Goal: Information Seeking & Learning: Learn about a topic

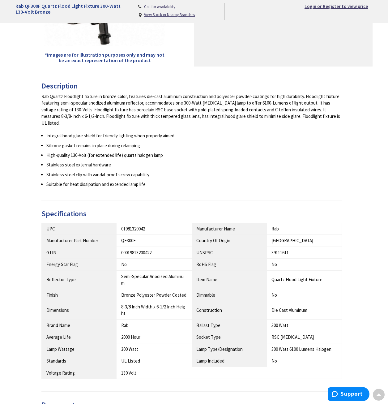
scroll to position [185, 0]
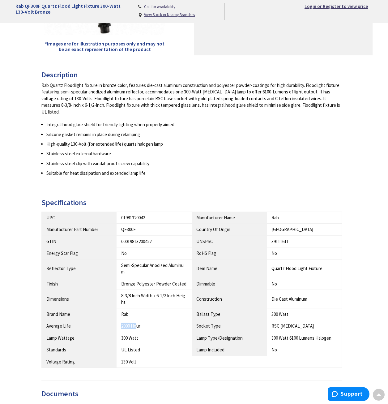
drag, startPoint x: 121, startPoint y: 321, endPoint x: 136, endPoint y: 320, distance: 14.9
click at [136, 322] on div "2000 Hour" at bounding box center [154, 325] width 66 height 6
click at [291, 334] on div "300 Watt 6100 Lumens Halogen" at bounding box center [304, 337] width 66 height 6
drag, startPoint x: 291, startPoint y: 329, endPoint x: 289, endPoint y: 332, distance: 3.5
click at [289, 334] on div "300 Watt 6100 Lumens Halogen" at bounding box center [304, 337] width 66 height 6
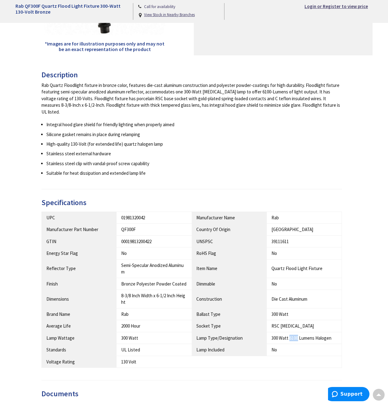
drag, startPoint x: 289, startPoint y: 332, endPoint x: 298, endPoint y: 332, distance: 9.3
click at [298, 334] on div "300 Watt 6100 Lumens Halogen" at bounding box center [304, 337] width 66 height 6
drag, startPoint x: 298, startPoint y: 332, endPoint x: 278, endPoint y: 325, distance: 21.9
click at [278, 332] on td "300 Watt 6100 Lumens Halogen" at bounding box center [304, 338] width 75 height 12
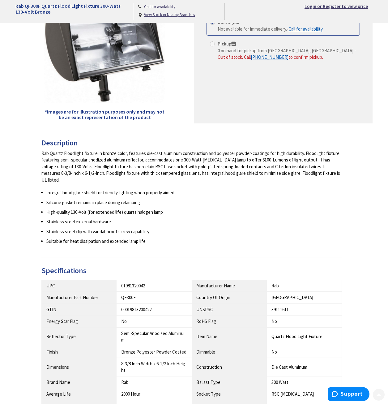
scroll to position [124, 0]
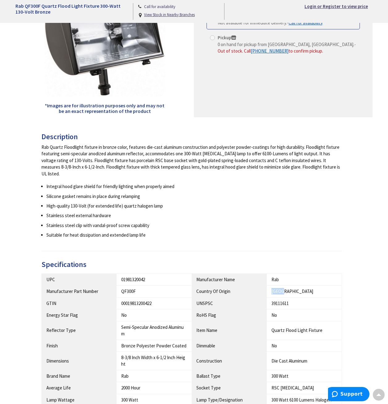
drag, startPoint x: 272, startPoint y: 287, endPoint x: 282, endPoint y: 286, distance: 10.4
click at [282, 288] on div "[GEOGRAPHIC_DATA]" at bounding box center [304, 291] width 66 height 6
drag, startPoint x: 282, startPoint y: 286, endPoint x: 267, endPoint y: 222, distance: 65.7
click at [268, 222] on li "Stainless steel clip with vandal-proof screw capability" at bounding box center [194, 225] width 296 height 6
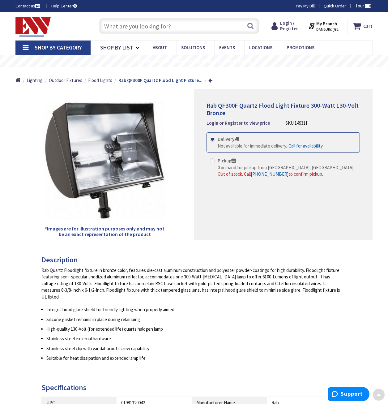
scroll to position [0, 0]
